Goal: Transaction & Acquisition: Purchase product/service

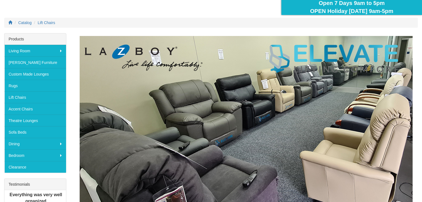
scroll to position [69, 0]
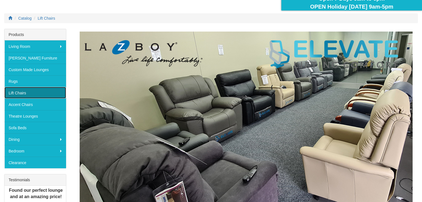
click at [25, 91] on link "Lift Chairs" at bounding box center [35, 93] width 62 height 12
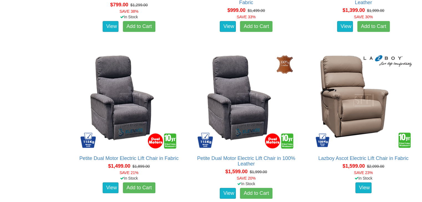
scroll to position [543, 0]
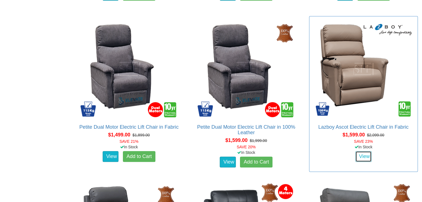
click at [363, 154] on link "View" at bounding box center [363, 156] width 16 height 11
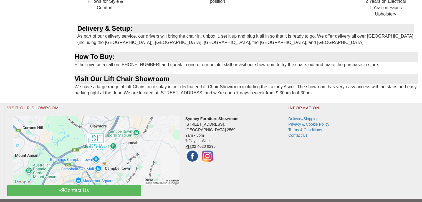
scroll to position [575, 0]
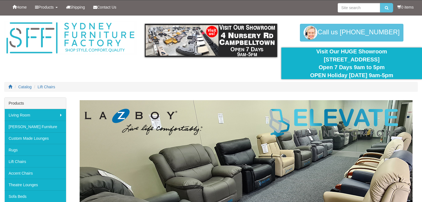
scroll to position [543, 0]
